Goal: Task Accomplishment & Management: Use online tool/utility

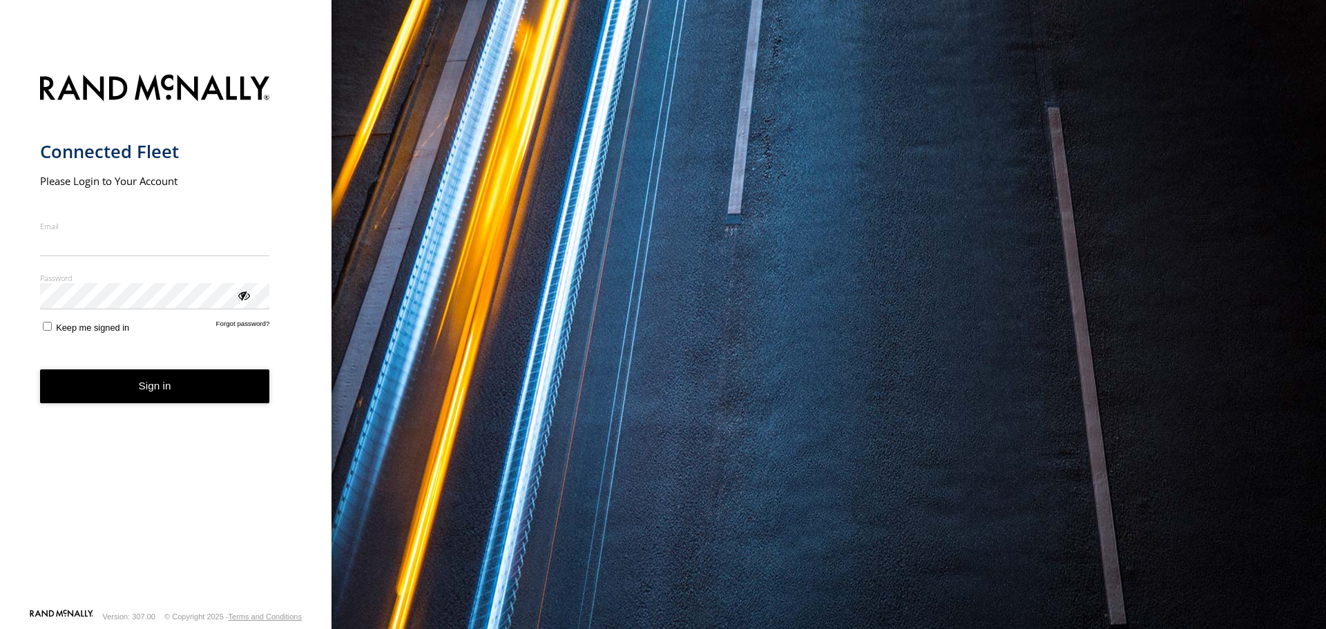
click at [209, 244] on input "Email" at bounding box center [155, 243] width 230 height 25
type input "**********"
click at [244, 299] on div "ViewPassword" at bounding box center [243, 295] width 14 height 14
click at [164, 384] on button "Sign in" at bounding box center [155, 386] width 230 height 34
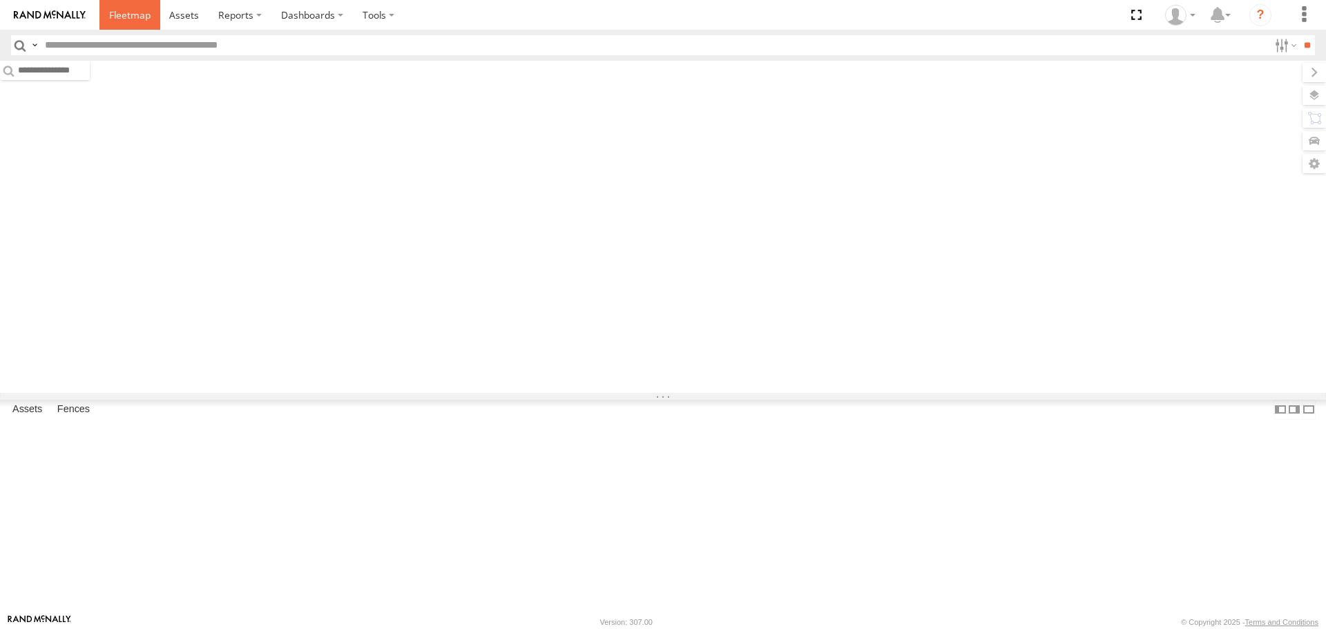
click at [148, 17] on span at bounding box center [129, 14] width 41 height 13
click at [184, 42] on input "text" at bounding box center [653, 45] width 1229 height 20
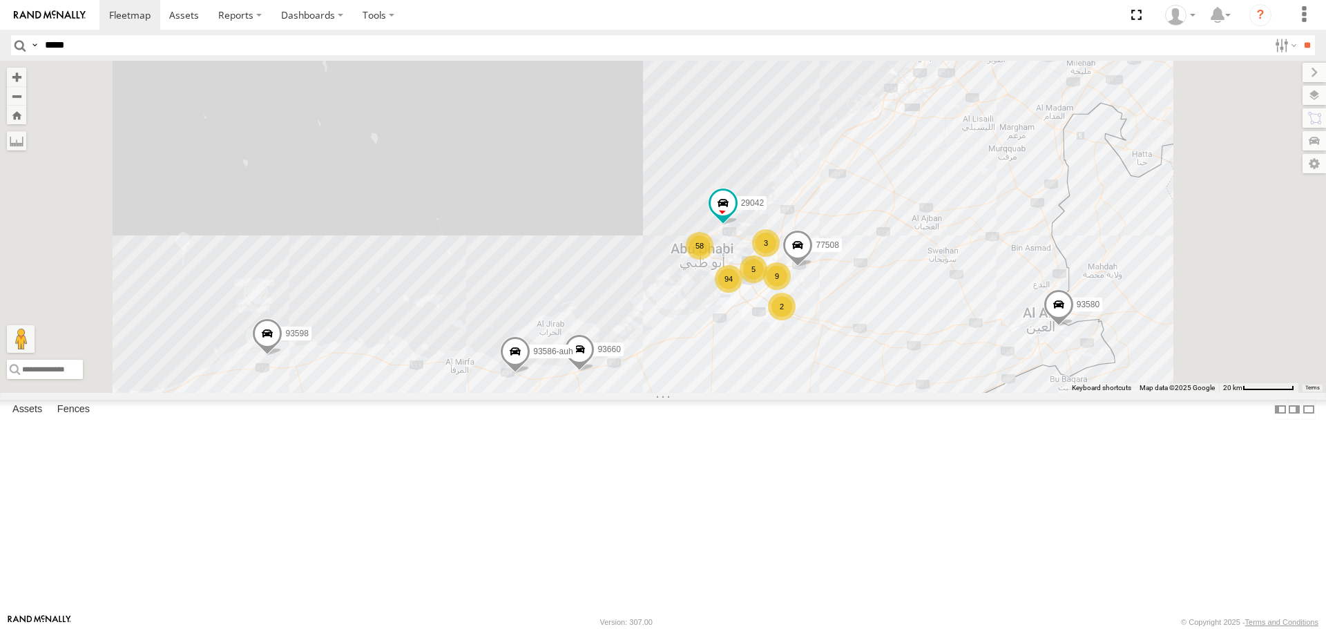
click at [1299, 35] on input "**" at bounding box center [1307, 45] width 16 height 20
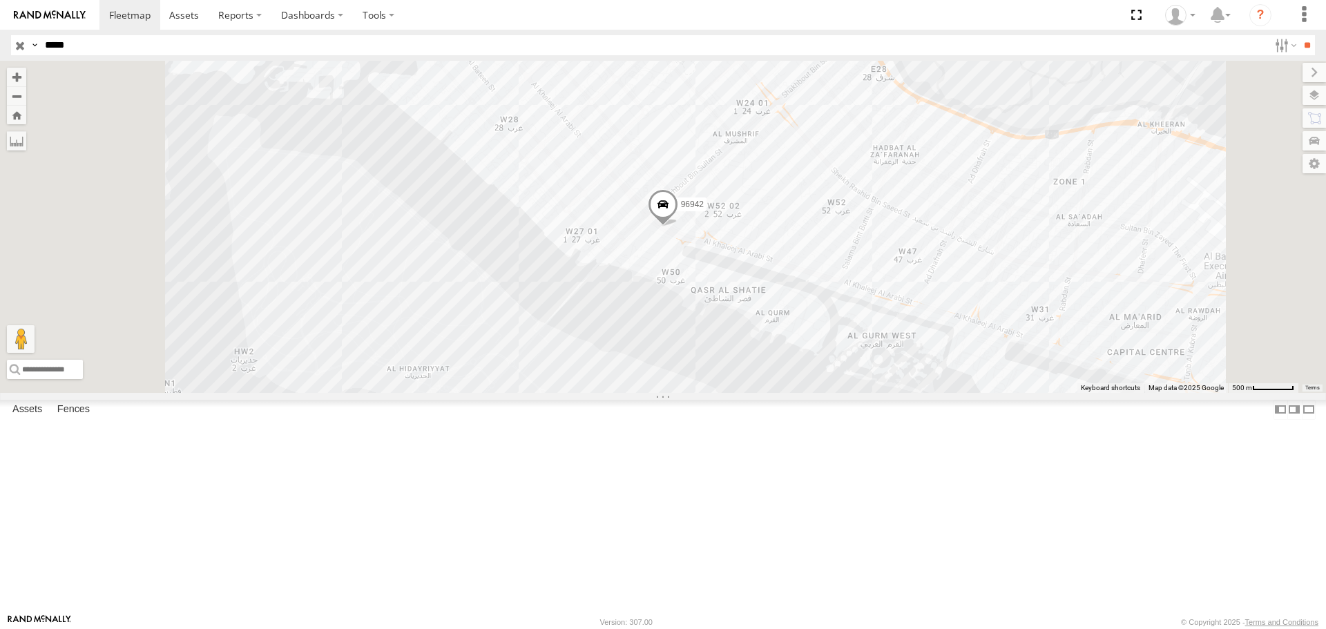
click at [0, 0] on div "96942" at bounding box center [0, 0] width 0 height 0
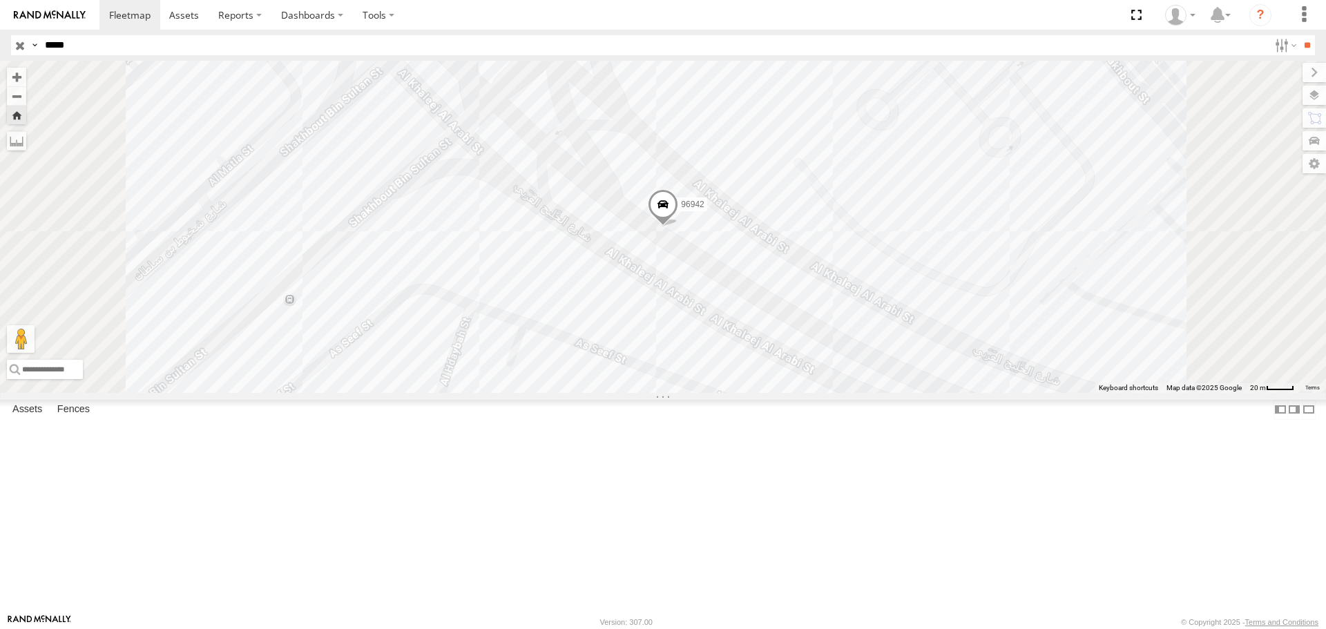
click at [678, 227] on span at bounding box center [663, 208] width 30 height 37
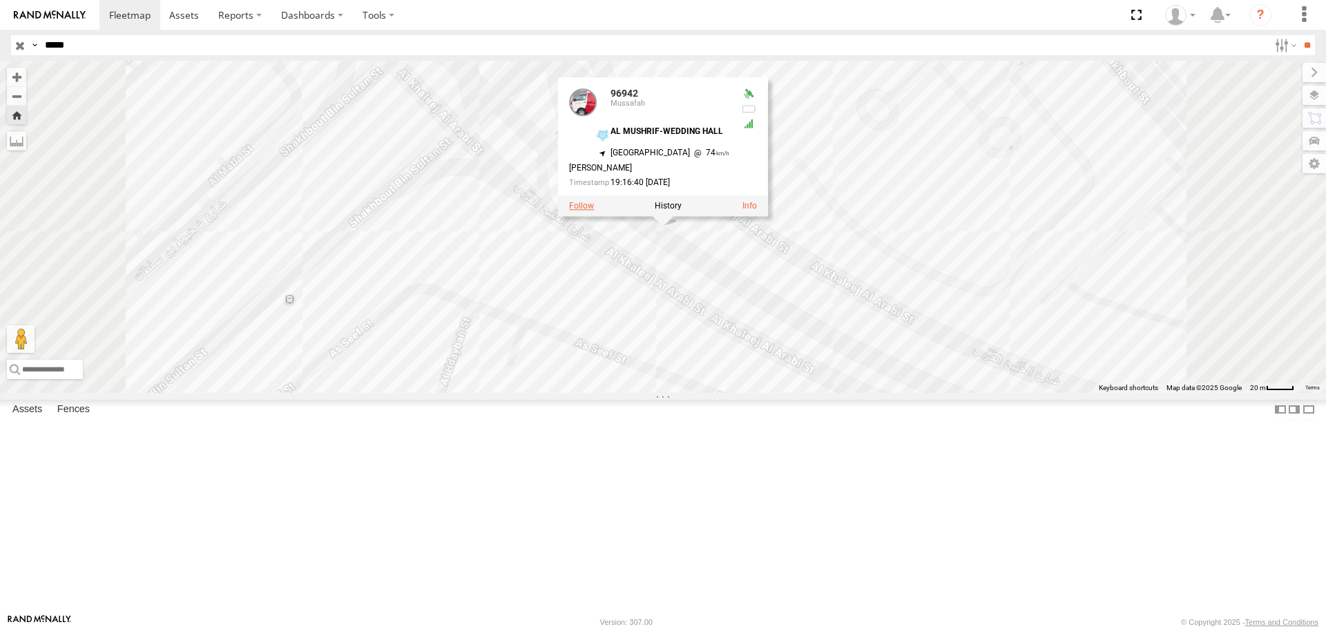
click at [594, 211] on label at bounding box center [581, 207] width 25 height 10
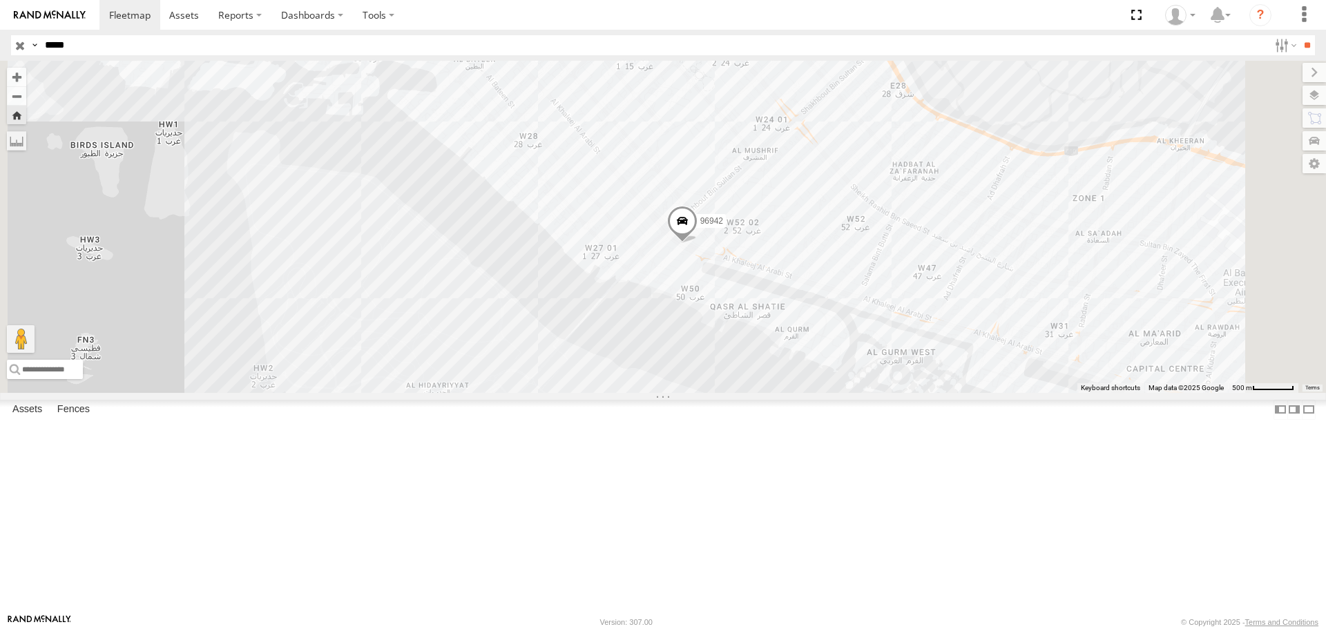
click at [0, 0] on div "Mussafah" at bounding box center [0, 0] width 0 height 0
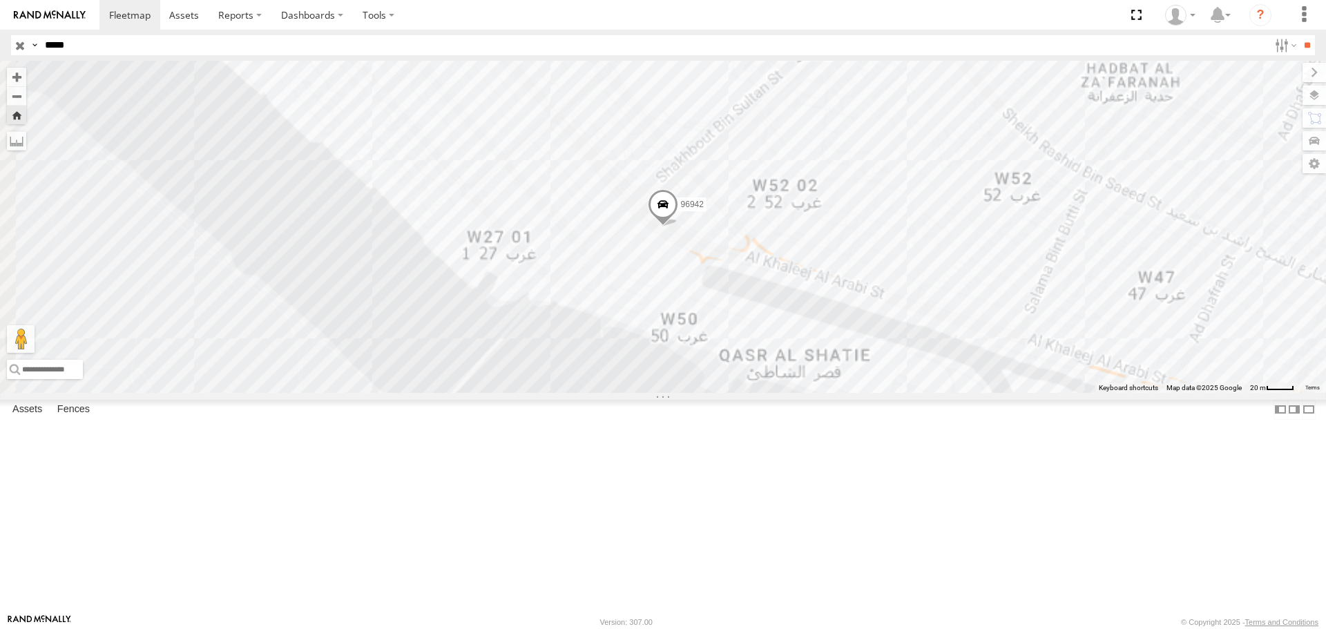
click at [0, 0] on span at bounding box center [0, 0] width 0 height 0
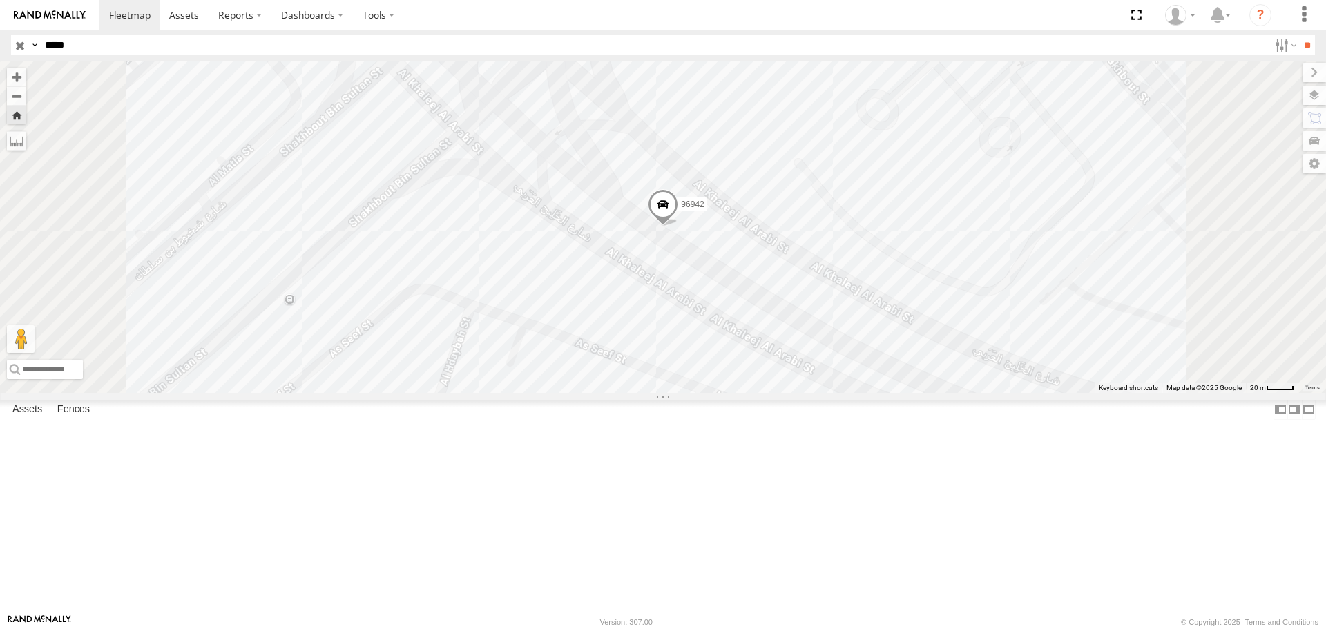
click at [0, 0] on span at bounding box center [0, 0] width 0 height 0
click at [0, 0] on span "Current Location" at bounding box center [0, 0] width 0 height 0
click at [179, 45] on input "*****" at bounding box center [653, 45] width 1229 height 20
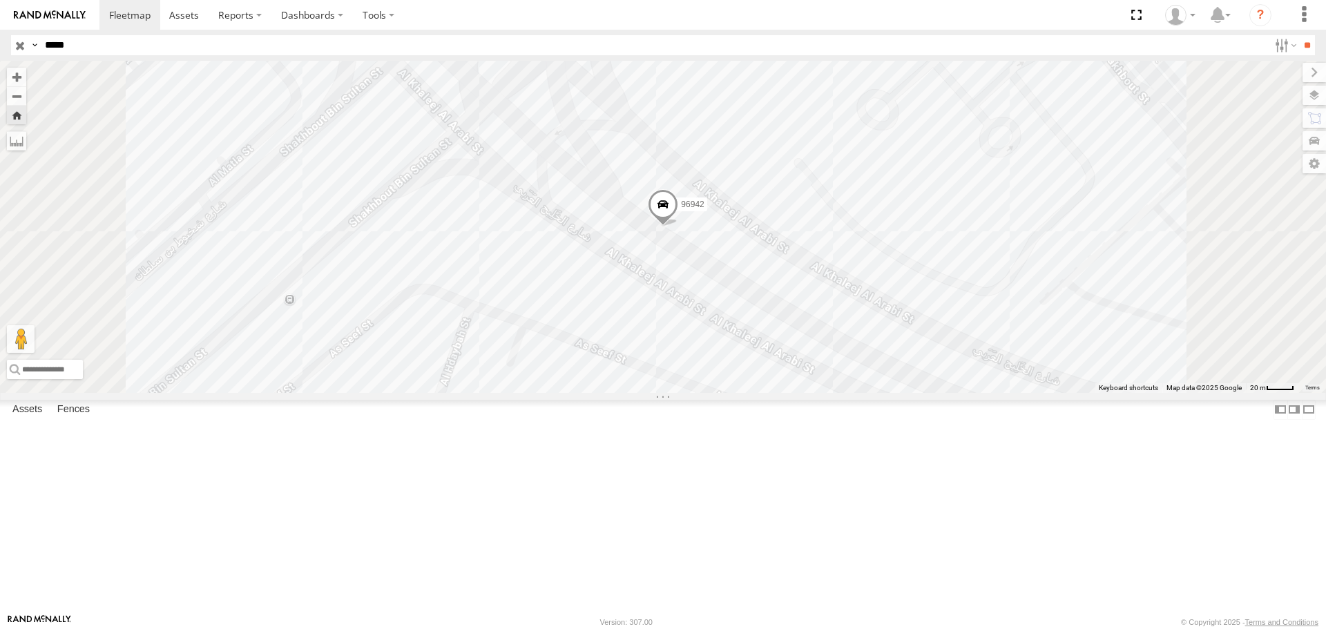
click at [179, 45] on input "*****" at bounding box center [653, 45] width 1229 height 20
click at [1299, 35] on input "**" at bounding box center [1307, 45] width 16 height 20
click at [0, 0] on div "Mussafah" at bounding box center [0, 0] width 0 height 0
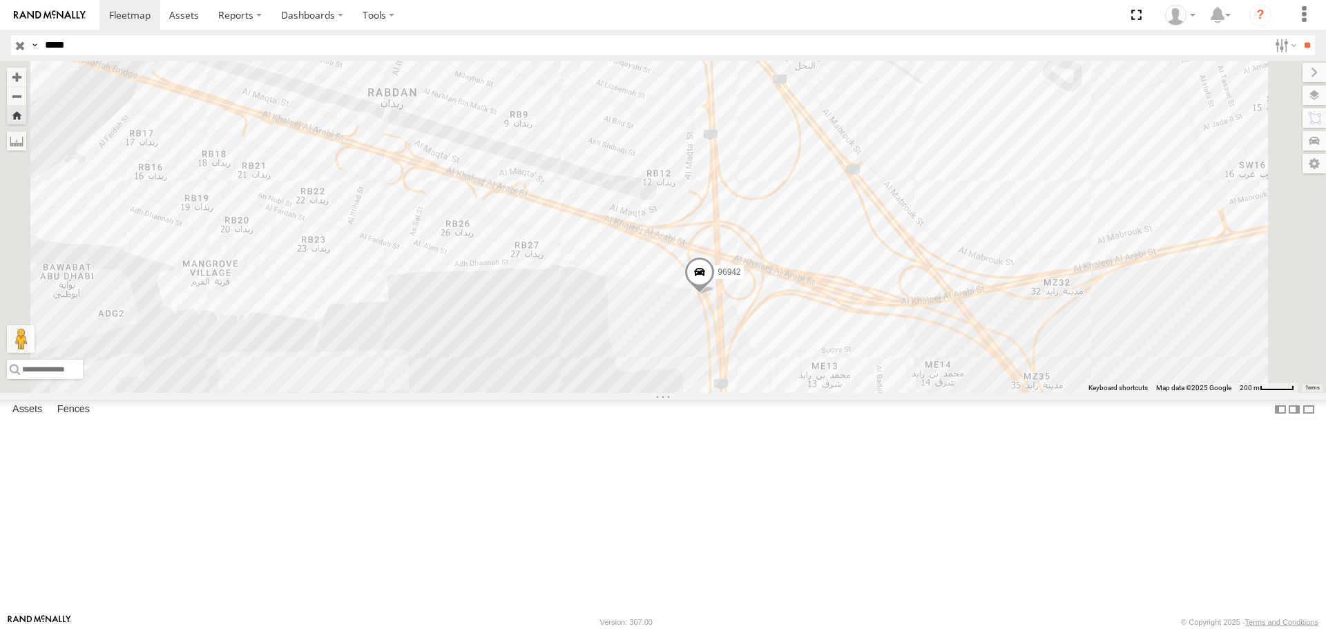
click at [715, 294] on span at bounding box center [699, 275] width 30 height 37
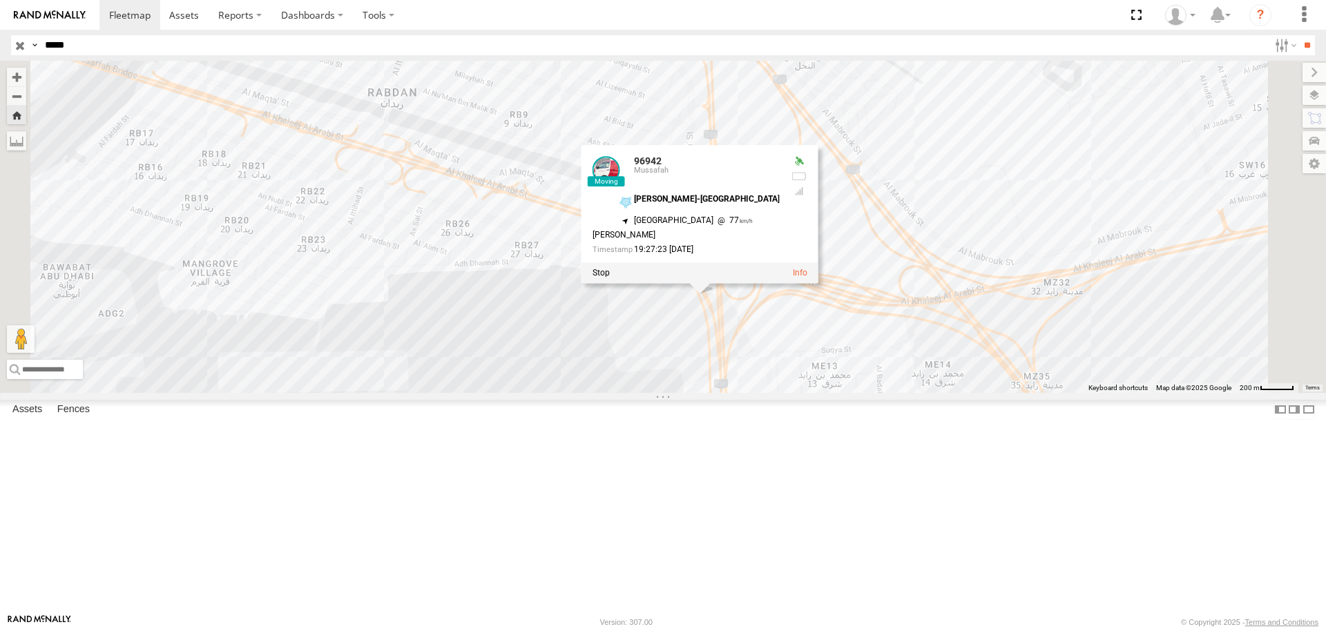
click at [135, 47] on input "*****" at bounding box center [653, 45] width 1229 height 20
drag, startPoint x: 93, startPoint y: 44, endPoint x: 70, endPoint y: 77, distance: 40.8
click at [0, 64] on body at bounding box center [663, 314] width 1326 height 629
type input "*****"
click at [1299, 35] on input "**" at bounding box center [1307, 45] width 16 height 20
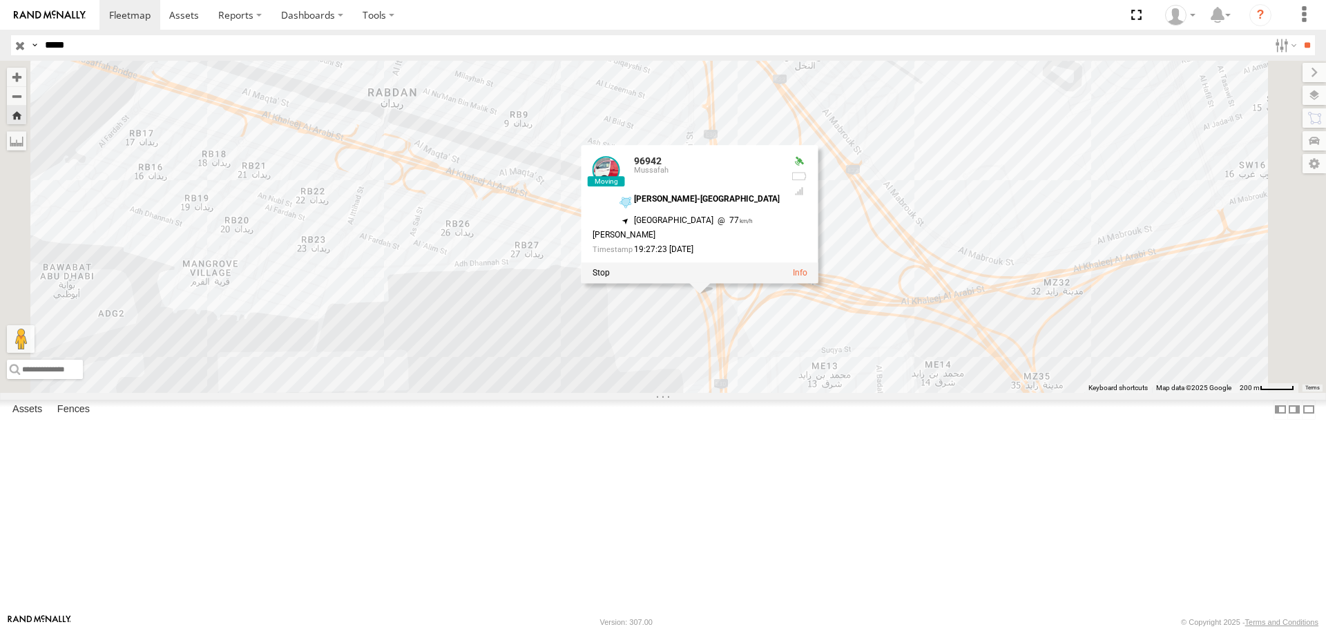
click at [0, 0] on div "96942" at bounding box center [0, 0] width 0 height 0
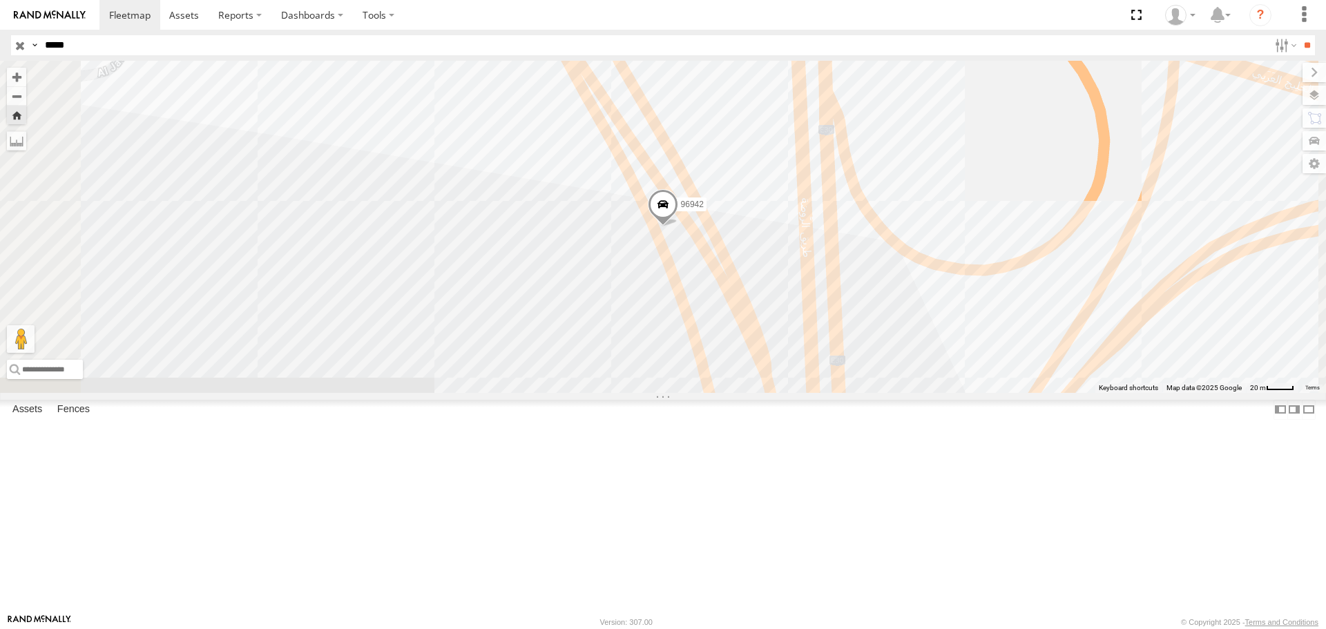
click at [0, 0] on span at bounding box center [0, 0] width 0 height 0
click at [1314, 166] on label at bounding box center [1298, 163] width 55 height 19
click at [0, 0] on span "Full" at bounding box center [0, 0] width 0 height 0
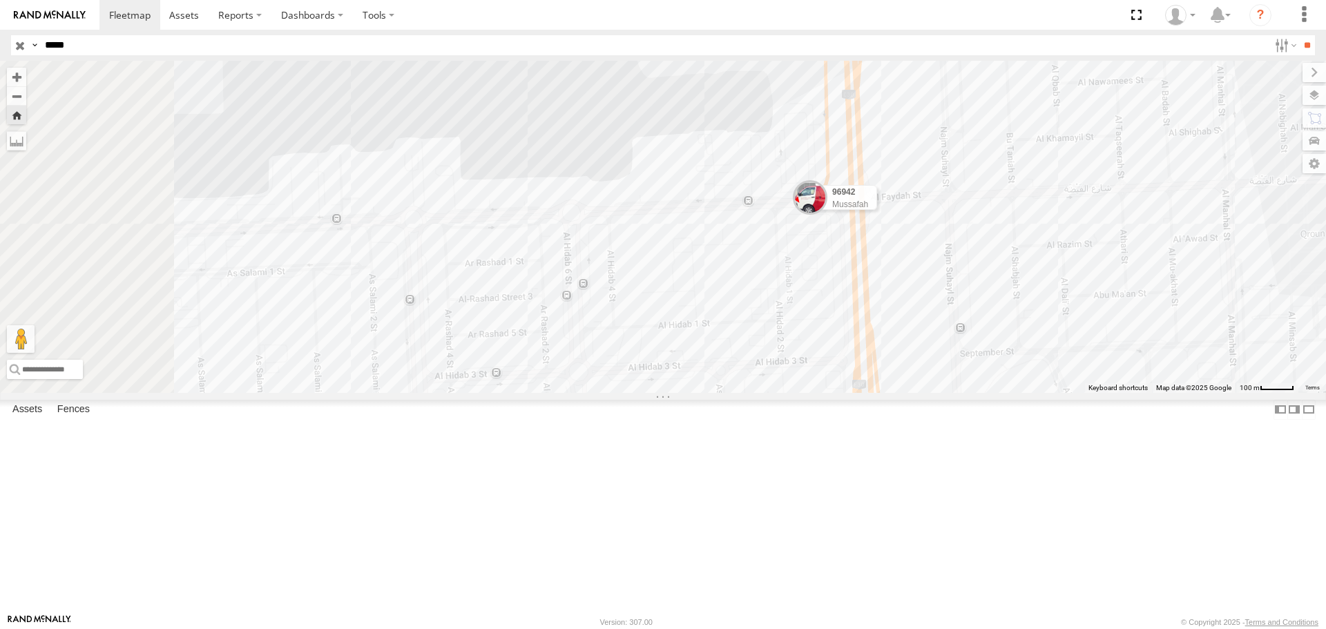
drag, startPoint x: 627, startPoint y: 418, endPoint x: 695, endPoint y: 403, distance: 70.2
click at [695, 392] on div "96942 Mussafah" at bounding box center [663, 226] width 1326 height 331
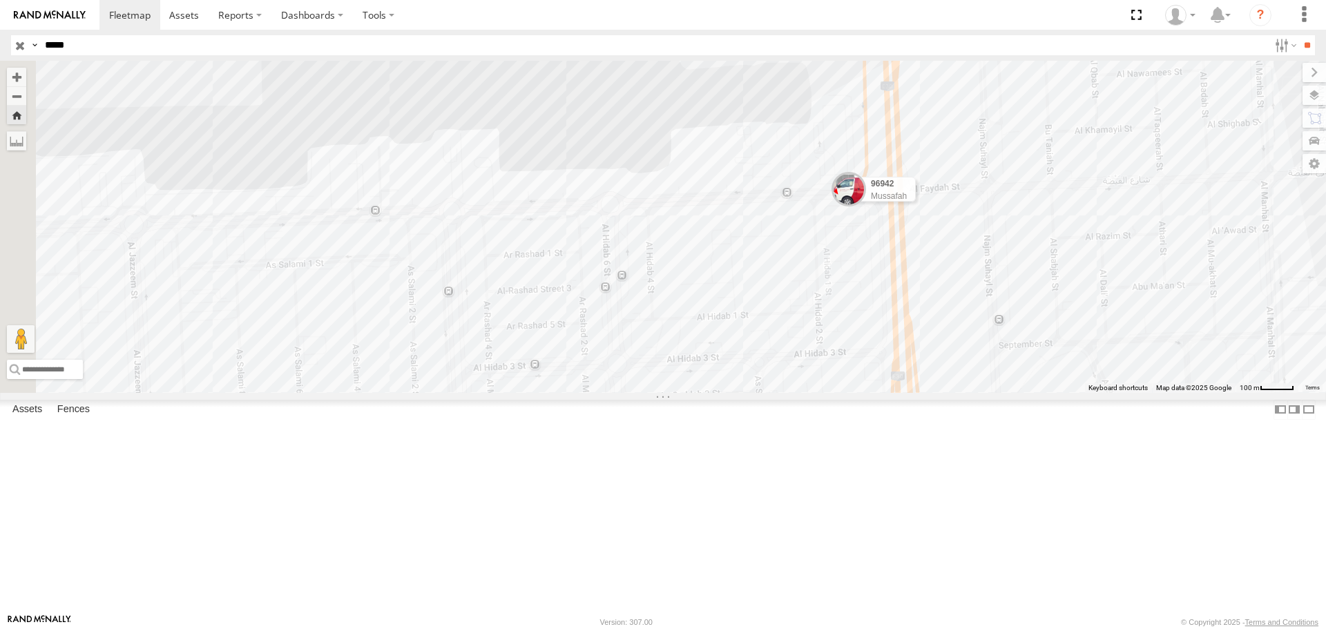
click at [0, 0] on span at bounding box center [0, 0] width 0 height 0
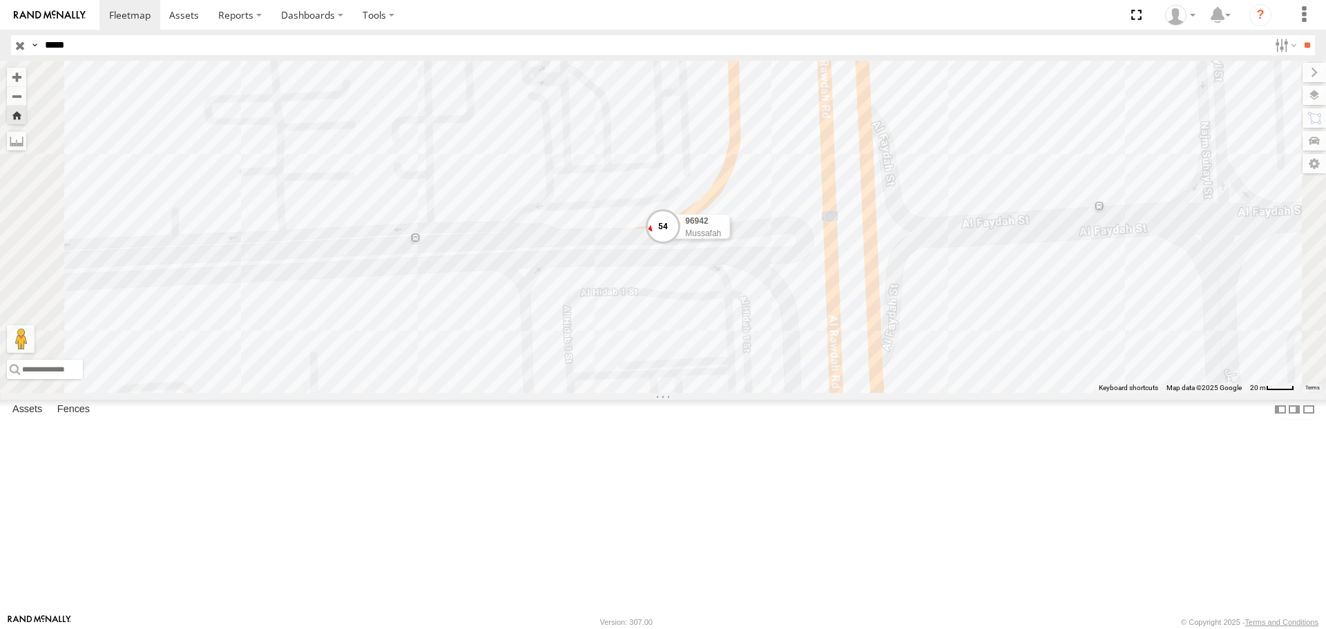
click at [680, 244] on span at bounding box center [663, 227] width 35 height 35
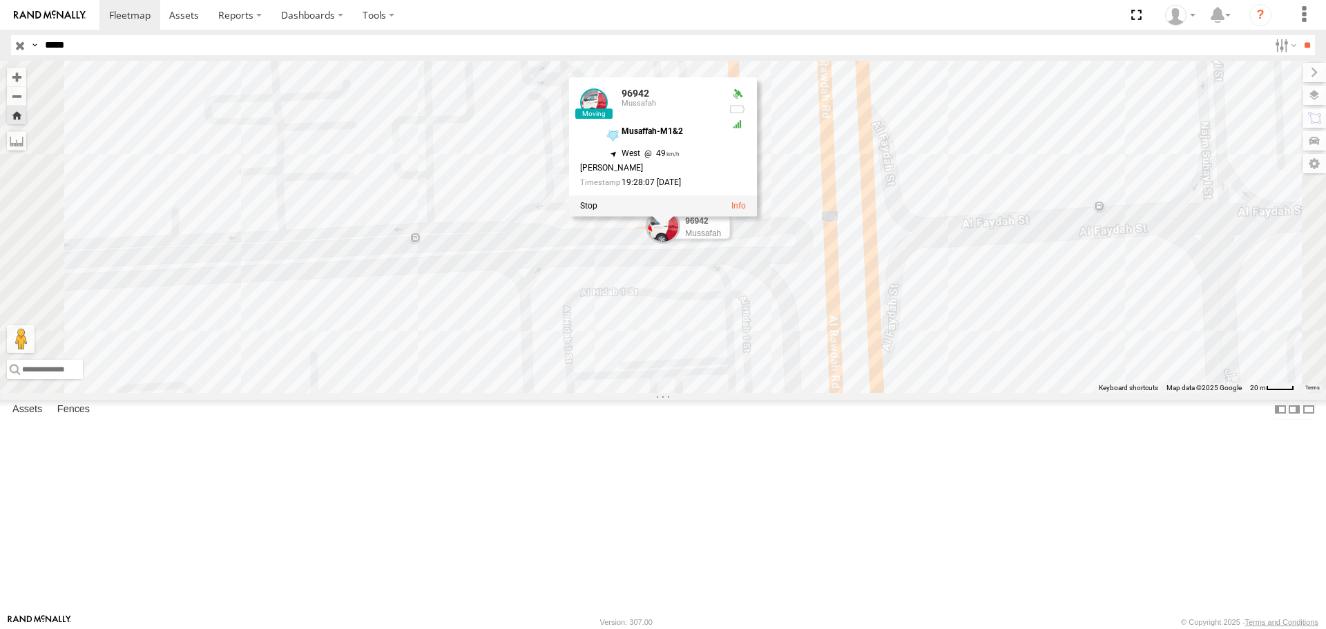
click at [0, 0] on span at bounding box center [0, 0] width 0 height 0
click at [0, 0] on div "Asset Group Arrow Asset Group Dot Asset Group Mini Asset" at bounding box center [0, 0] width 0 height 0
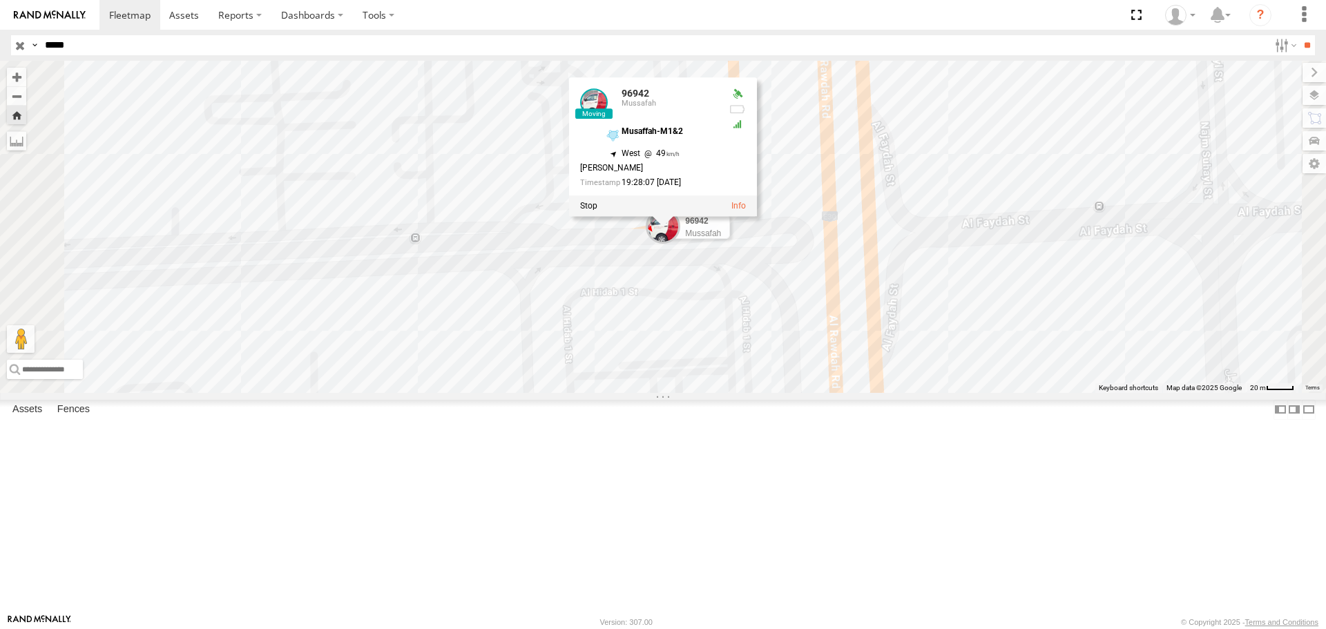
click at [0, 0] on div "Asset Group Arrow Asset Group Dot Asset Group Mini Asset" at bounding box center [0, 0] width 0 height 0
click at [1271, 164] on label at bounding box center [1298, 163] width 55 height 19
click at [1280, 70] on label at bounding box center [1303, 72] width 46 height 19
click at [1304, 44] on input "**" at bounding box center [1307, 45] width 16 height 20
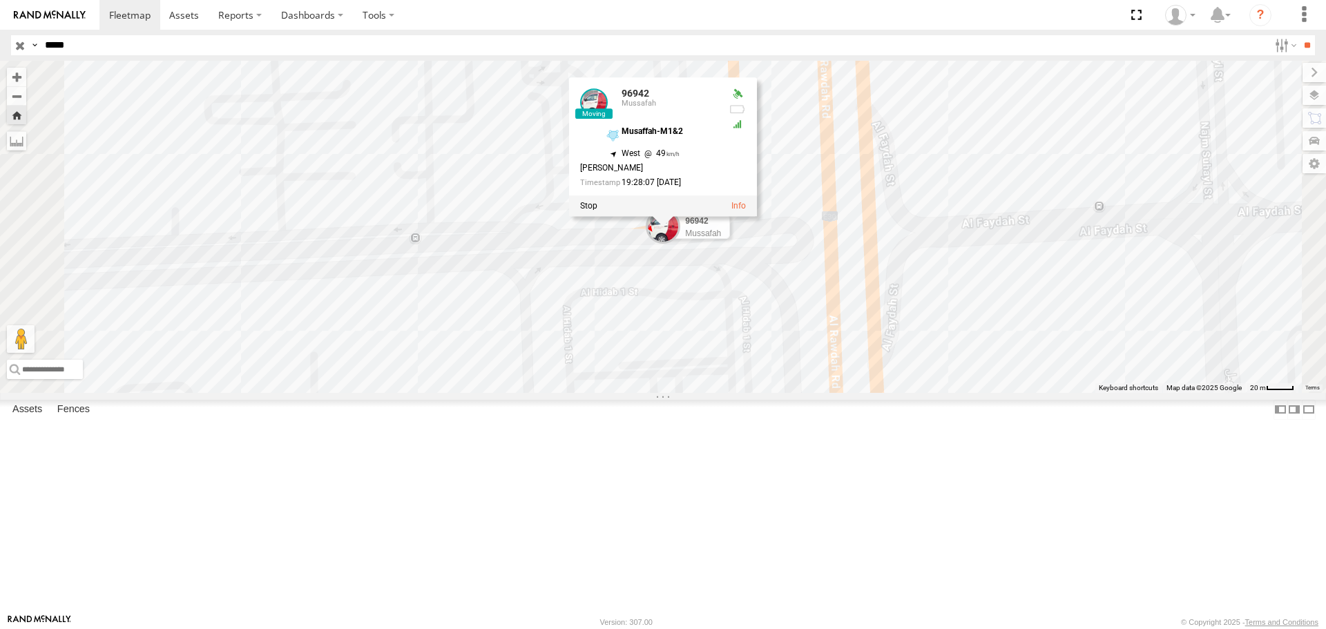
click at [0, 0] on span at bounding box center [0, 0] width 0 height 0
click at [0, 0] on div "96942" at bounding box center [0, 0] width 0 height 0
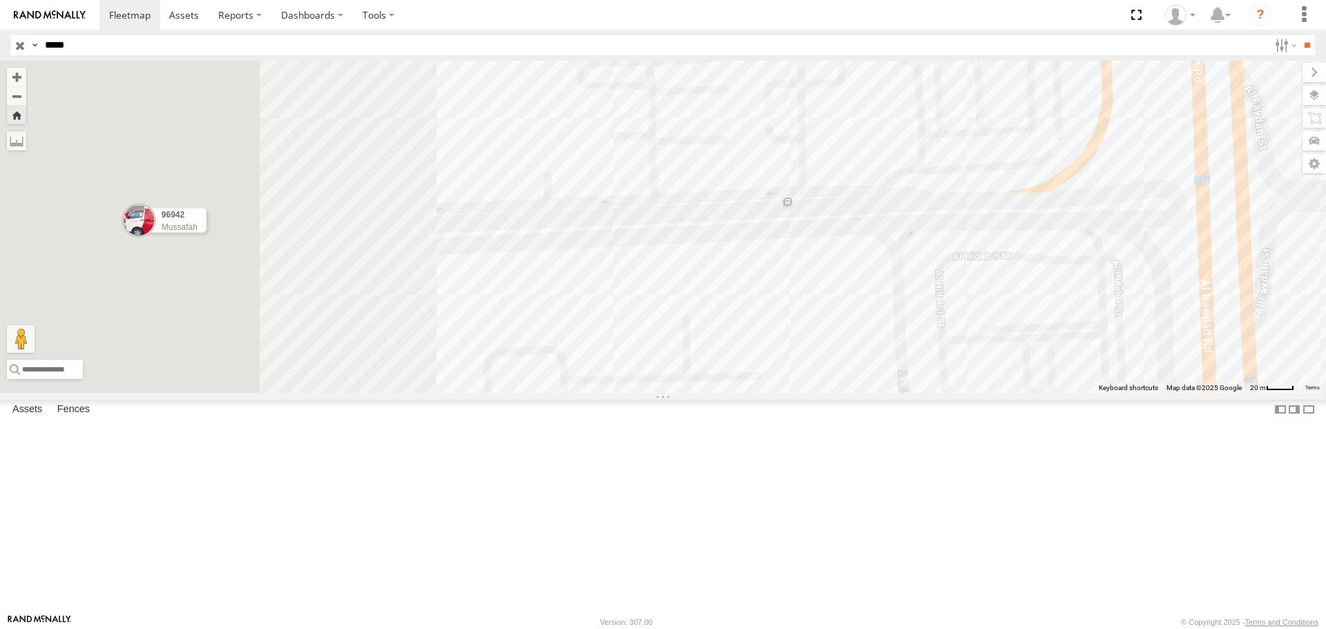
drag, startPoint x: 880, startPoint y: 406, endPoint x: 1280, endPoint y: 330, distance: 407.6
click at [1280, 330] on div "96942 Mussafah" at bounding box center [663, 226] width 1326 height 331
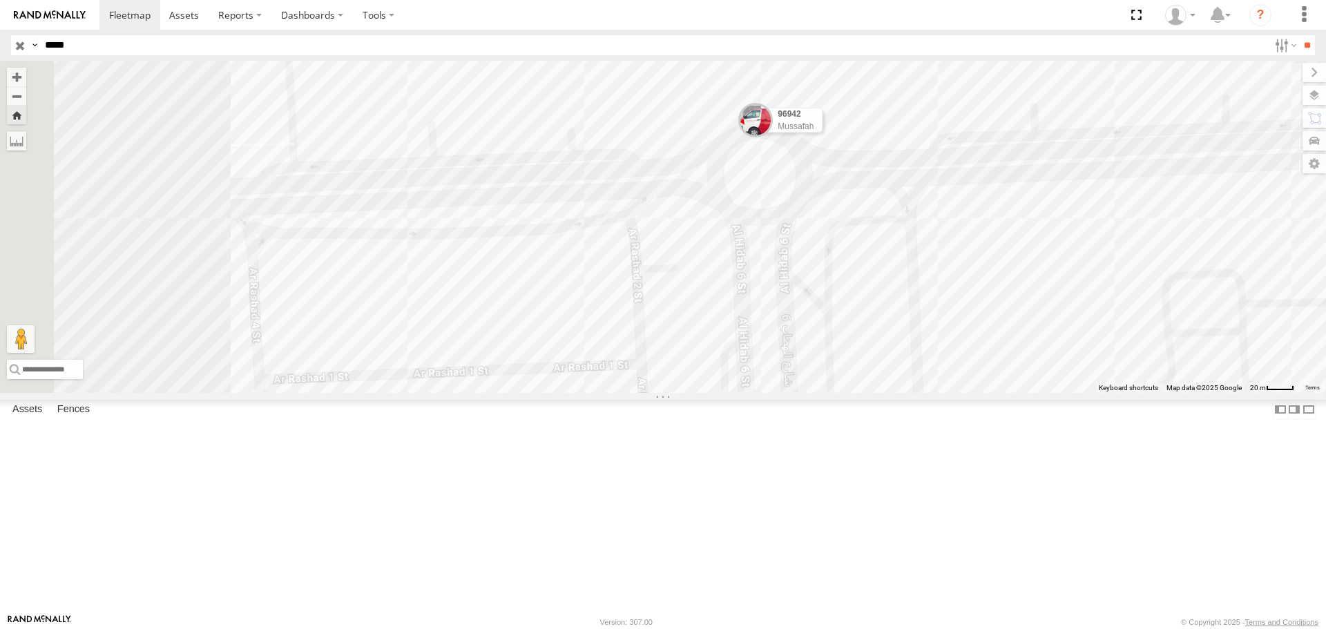
drag, startPoint x: 811, startPoint y: 392, endPoint x: 1137, endPoint y: 392, distance: 325.9
click at [1137, 392] on div "96942 Mussafah" at bounding box center [663, 226] width 1326 height 331
click at [0, 0] on div "96942" at bounding box center [0, 0] width 0 height 0
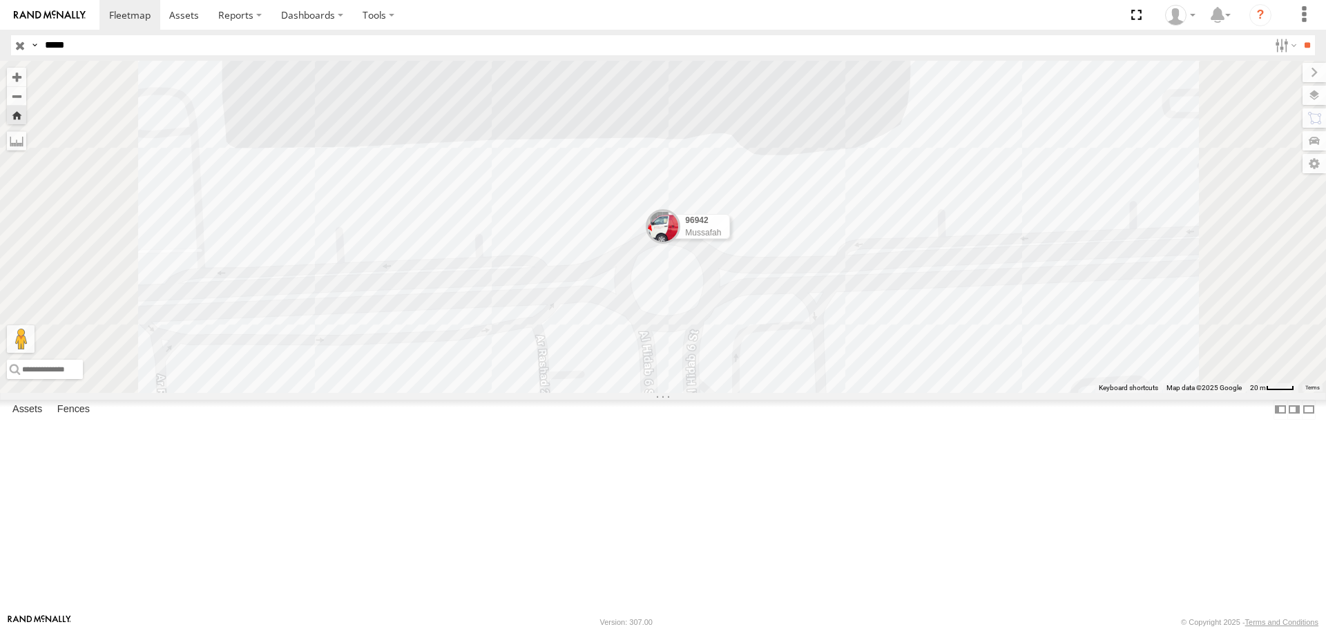
click at [0, 0] on div "96942" at bounding box center [0, 0] width 0 height 0
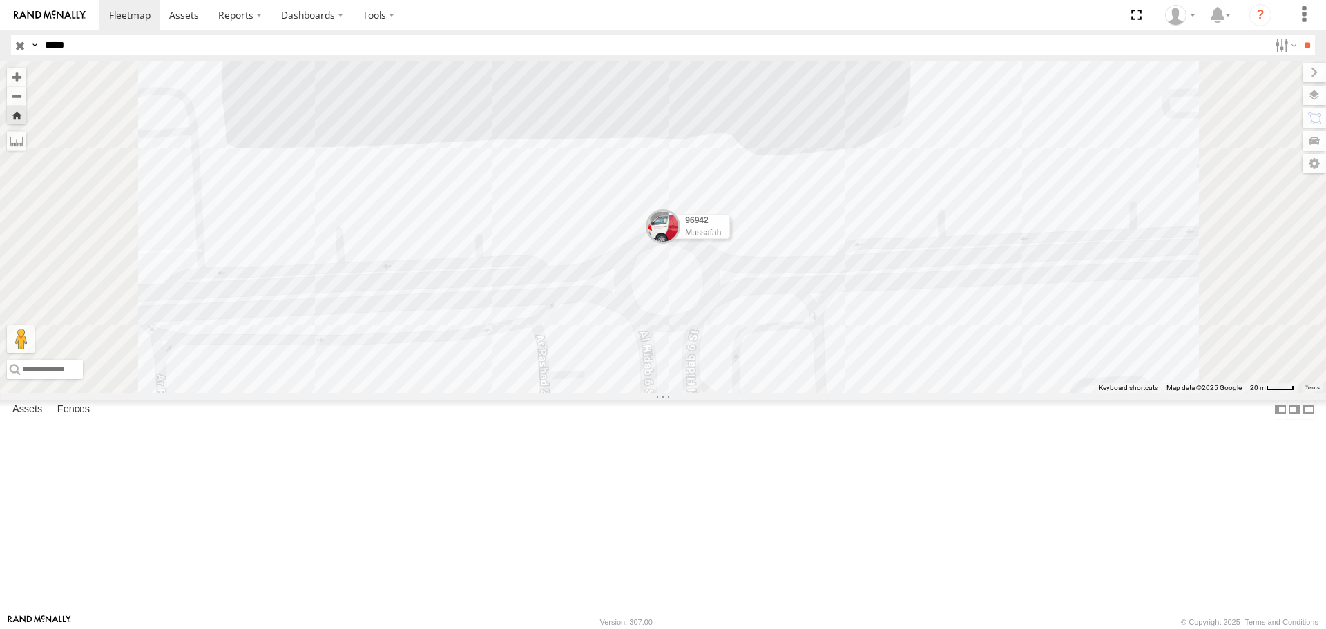
click at [0, 0] on span at bounding box center [0, 0] width 0 height 0
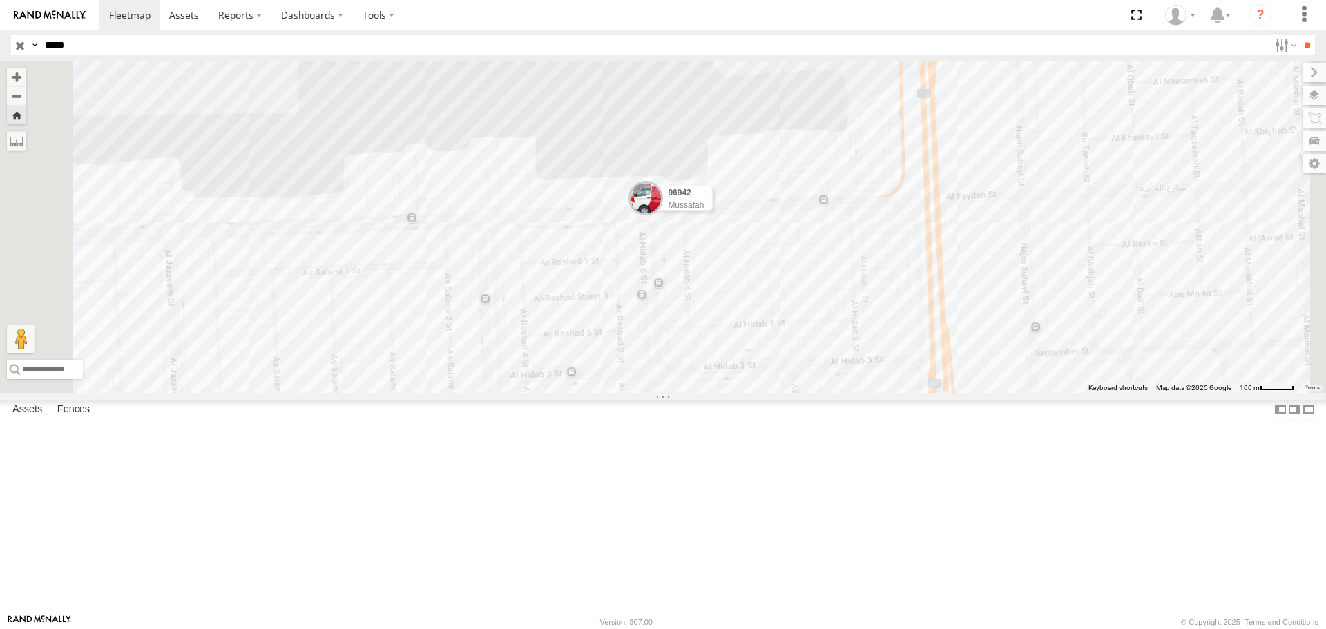
drag, startPoint x: 707, startPoint y: 525, endPoint x: 796, endPoint y: 315, distance: 228.7
click at [796, 315] on div "96942 Mussafah" at bounding box center [663, 226] width 1326 height 331
